Goal: Information Seeking & Learning: Learn about a topic

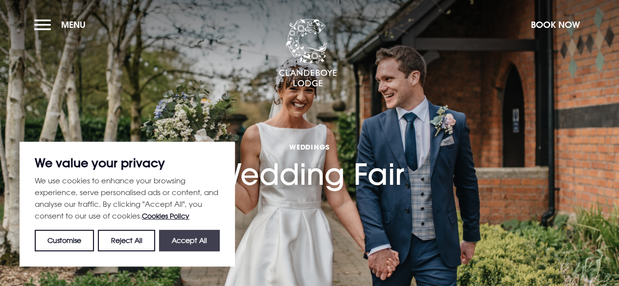
click at [212, 238] on button "Accept All" at bounding box center [189, 241] width 61 height 22
checkbox input "true"
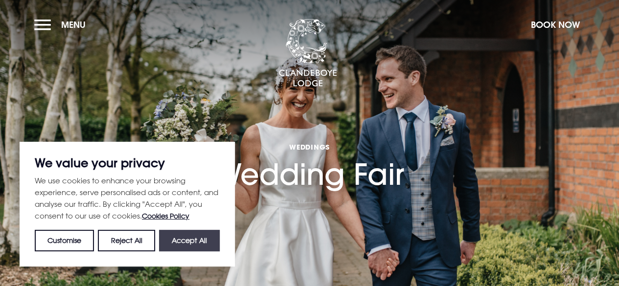
checkbox input "true"
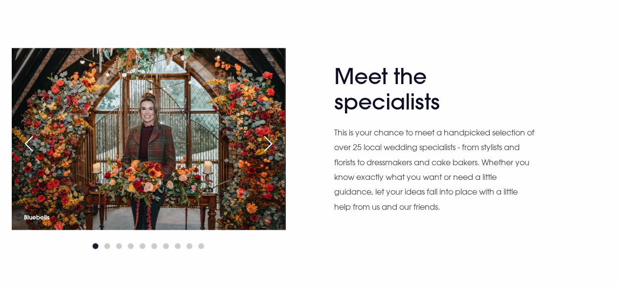
scroll to position [516, 0]
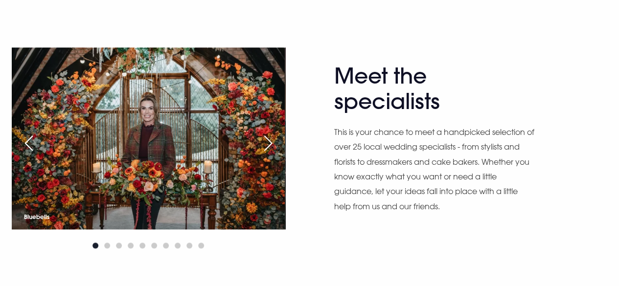
click at [275, 144] on div "Next slide" at bounding box center [268, 144] width 24 height 22
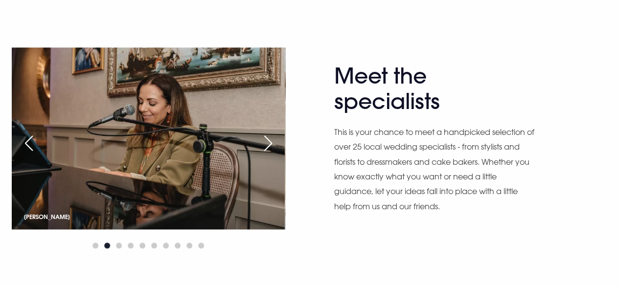
click at [271, 145] on div "Next slide" at bounding box center [268, 144] width 24 height 22
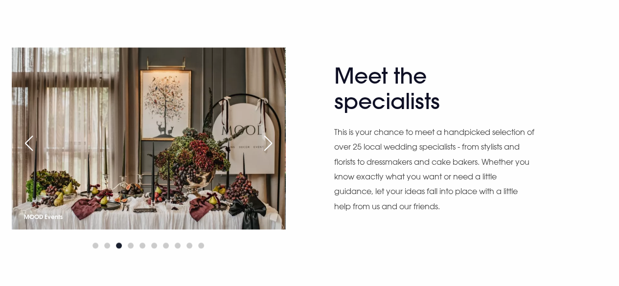
click at [271, 145] on div "Next slide" at bounding box center [268, 144] width 24 height 22
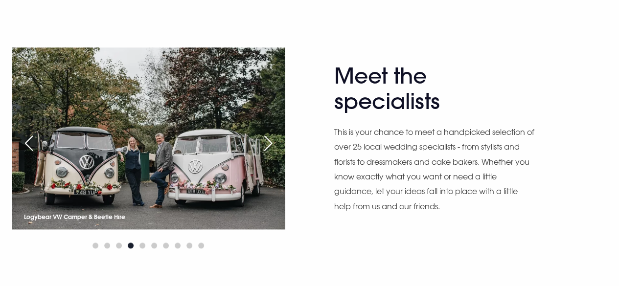
click at [271, 145] on div "Next slide" at bounding box center [268, 144] width 24 height 22
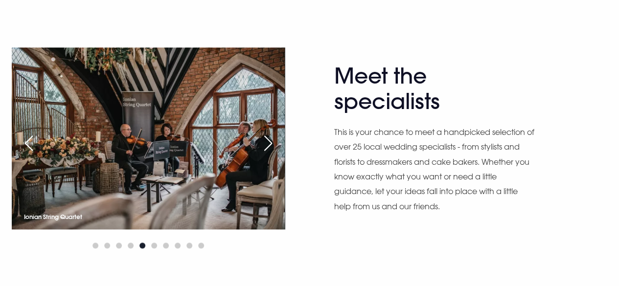
click at [271, 145] on div "Next slide" at bounding box center [268, 144] width 24 height 22
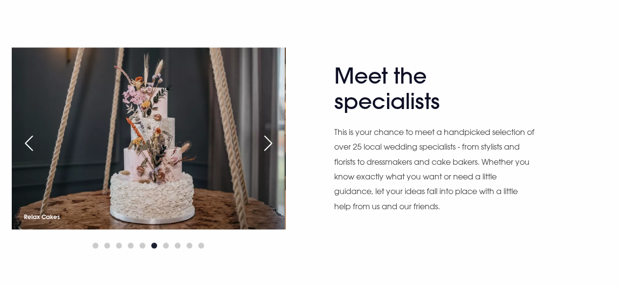
click at [271, 145] on div "Next slide" at bounding box center [268, 144] width 24 height 22
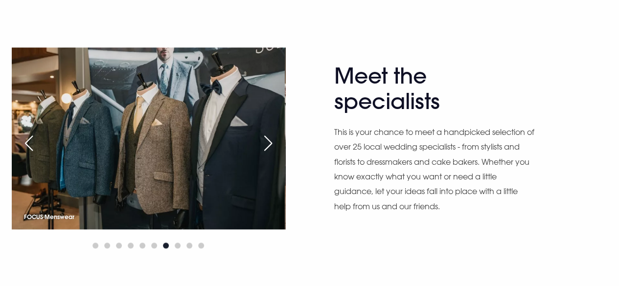
click at [271, 145] on div "Next slide" at bounding box center [268, 144] width 24 height 22
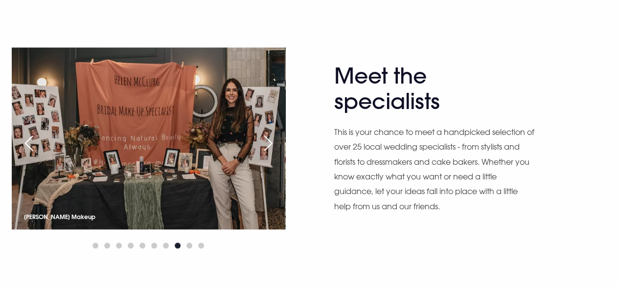
click at [271, 145] on div "Next slide" at bounding box center [268, 144] width 24 height 22
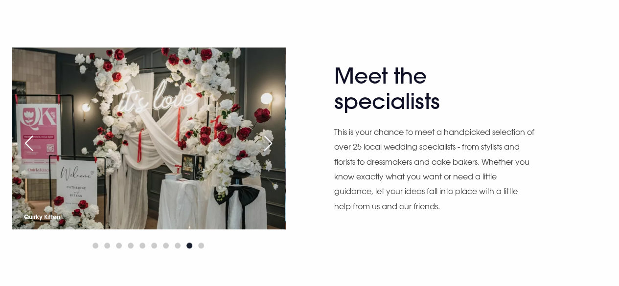
click at [271, 145] on div "Next slide" at bounding box center [268, 144] width 24 height 22
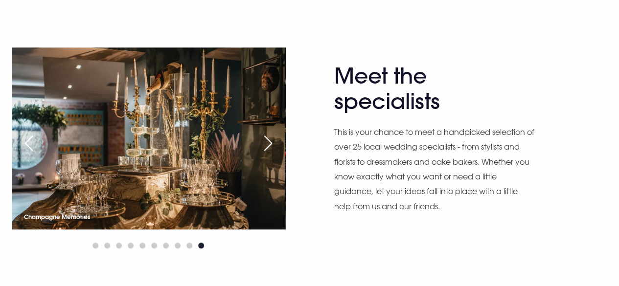
click at [271, 145] on div "Next slide" at bounding box center [268, 144] width 24 height 22
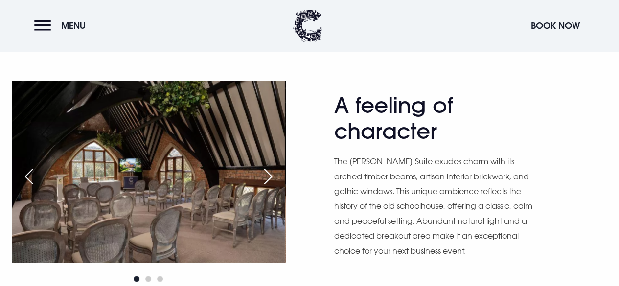
scroll to position [509, 0]
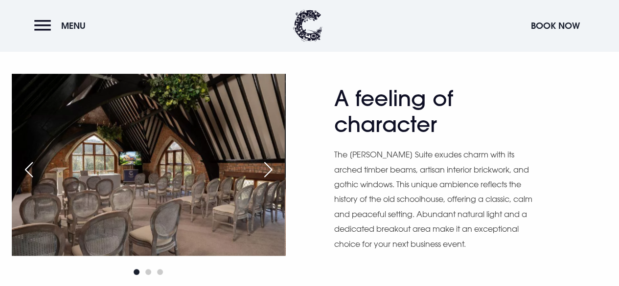
click at [269, 167] on div "Next slide" at bounding box center [268, 170] width 24 height 22
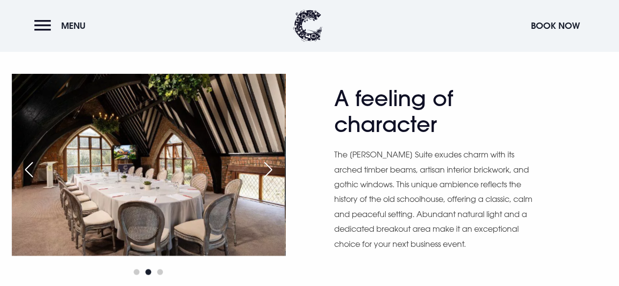
click at [270, 168] on div "Next slide" at bounding box center [268, 170] width 24 height 22
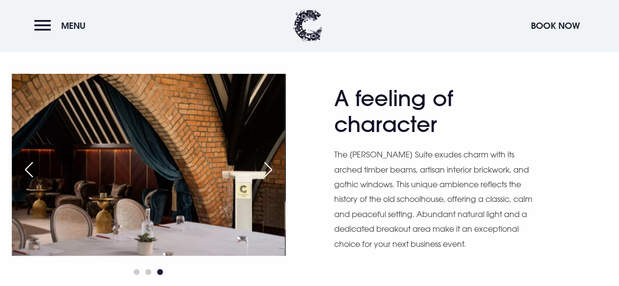
click at [270, 168] on div "Next slide" at bounding box center [268, 170] width 24 height 22
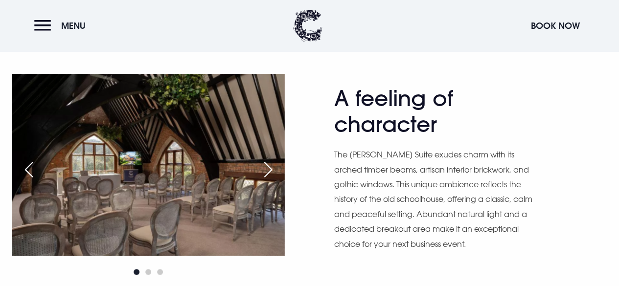
click at [270, 168] on div "Next slide" at bounding box center [268, 170] width 24 height 22
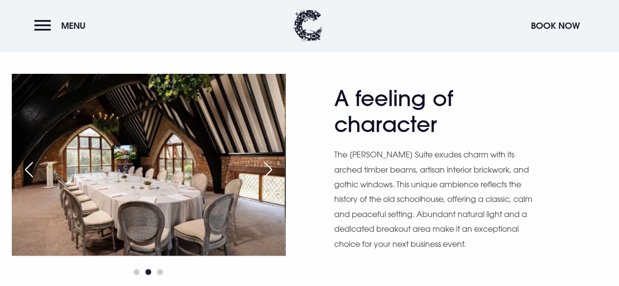
click at [270, 168] on div "Next slide" at bounding box center [268, 170] width 24 height 22
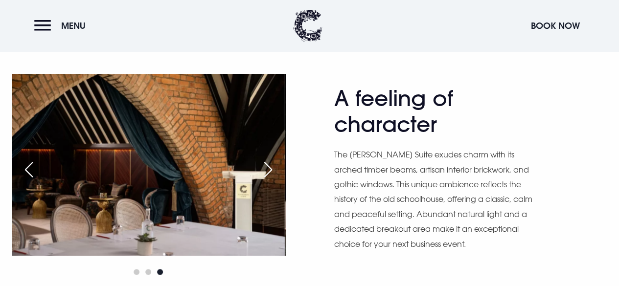
click at [270, 168] on div "Next slide" at bounding box center [268, 170] width 24 height 22
